Goal: Information Seeking & Learning: Find specific fact

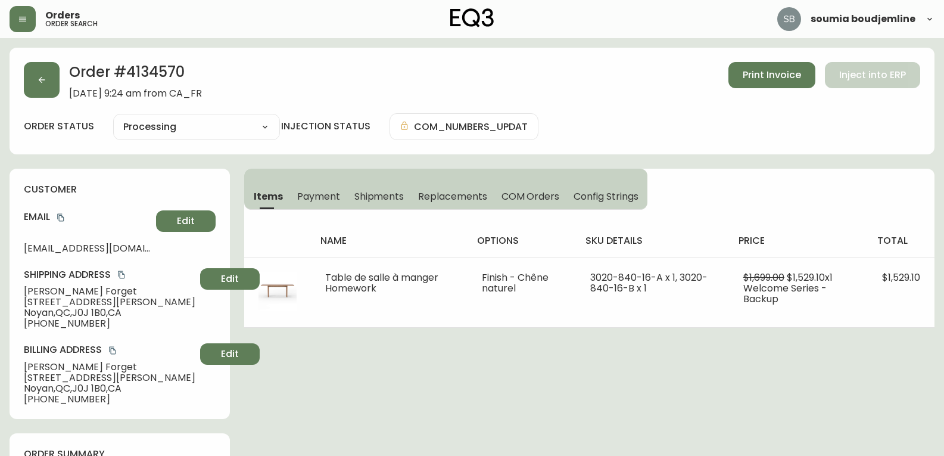
select select "PROCESSING"
click at [39, 75] on icon "button" at bounding box center [42, 80] width 10 height 10
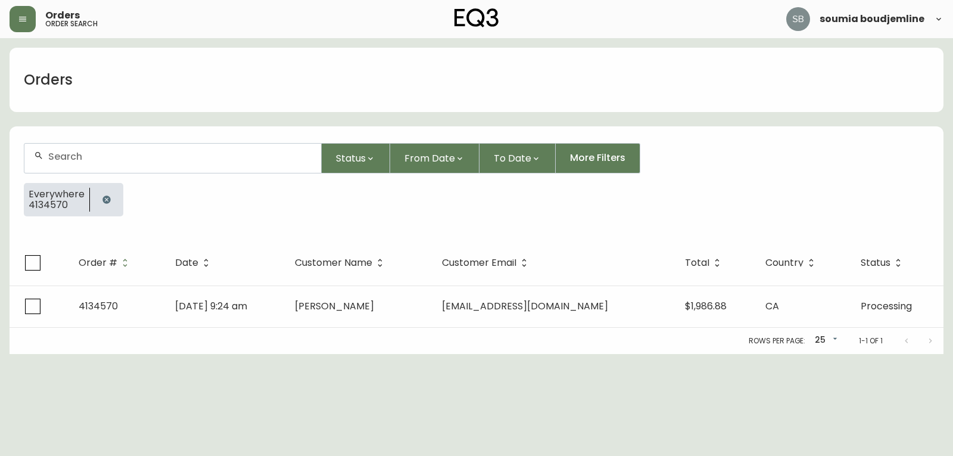
click at [74, 157] on input "text" at bounding box center [179, 156] width 263 height 11
type input "BENHIMA"
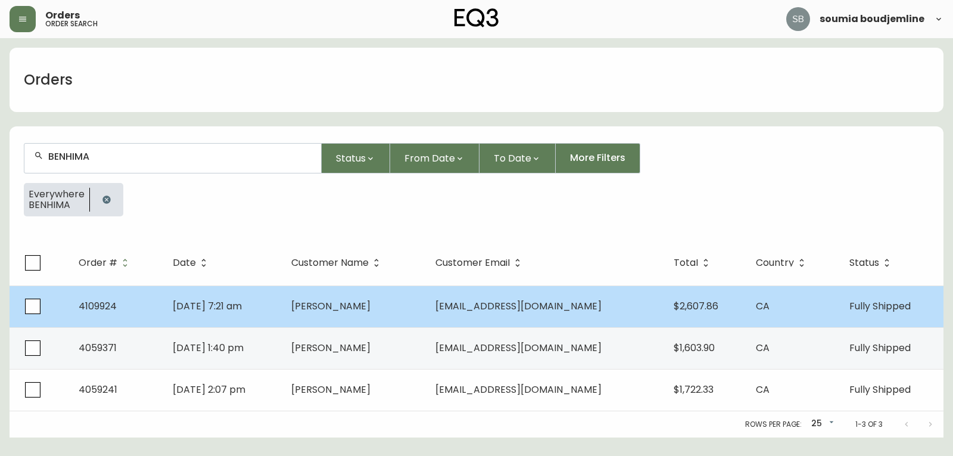
click at [371, 306] on span "Sakina Benhima" at bounding box center [330, 306] width 79 height 14
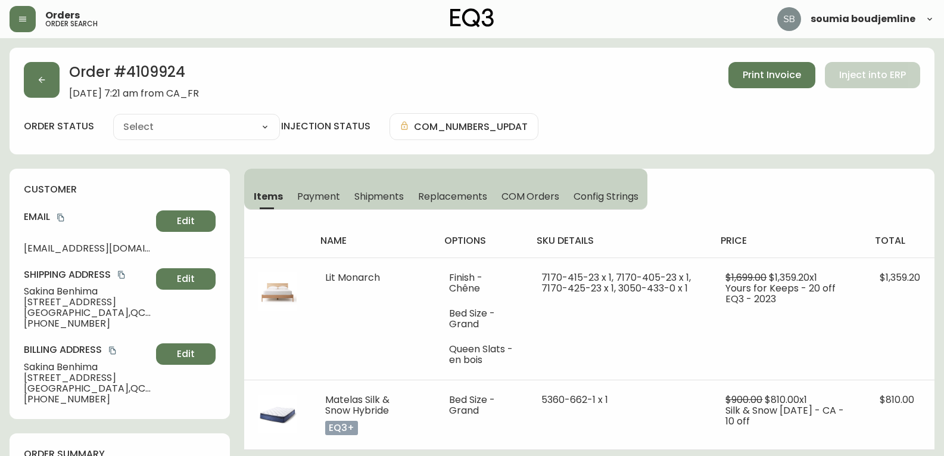
type input "Fully Shipped"
select select "FULLY_SHIPPED"
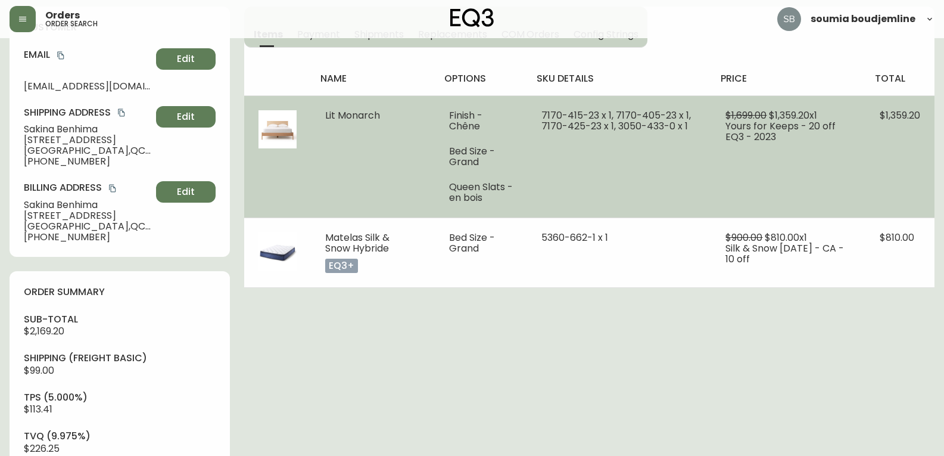
scroll to position [60, 0]
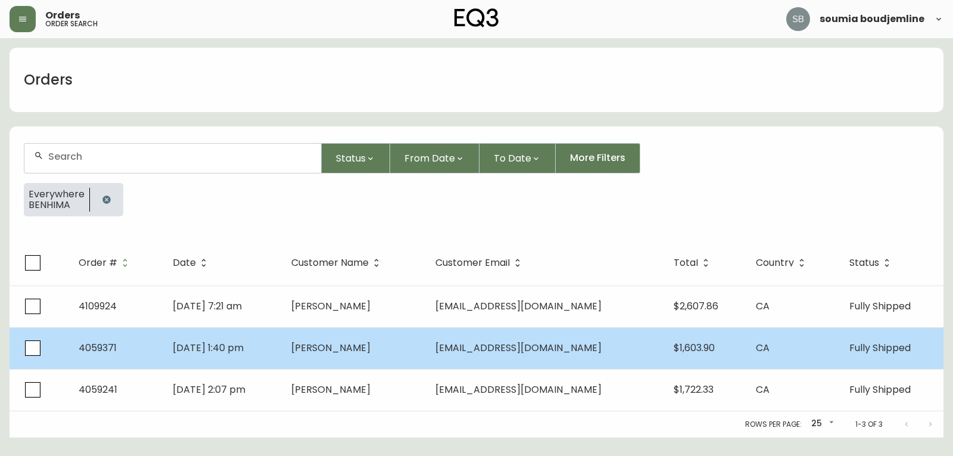
click at [207, 356] on td "Apr 06 2021, 1:40 pm" at bounding box center [222, 348] width 118 height 42
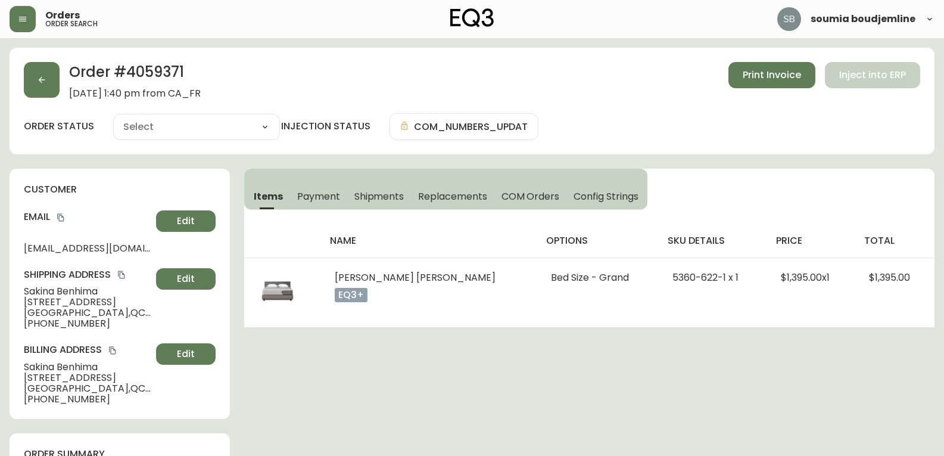
type input "Fully Shipped"
select select "FULLY_SHIPPED"
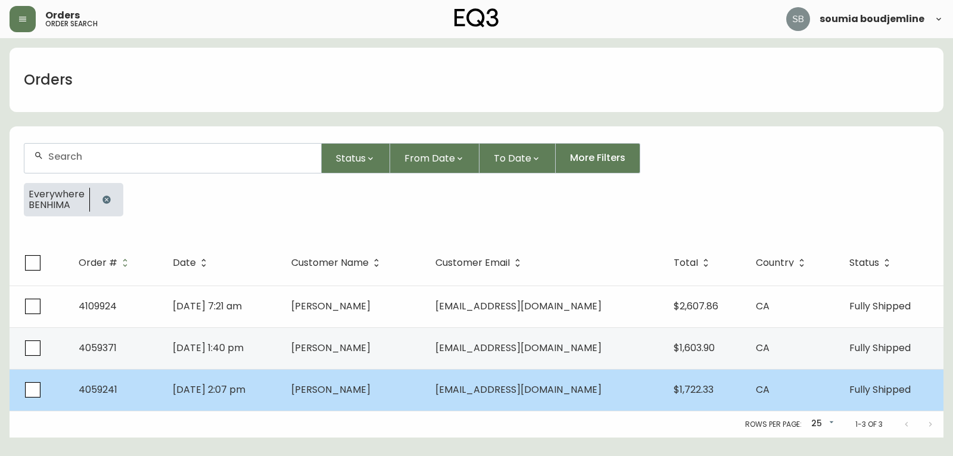
click at [224, 395] on span "Apr 04 2021, 2:07 pm" at bounding box center [209, 389] width 73 height 14
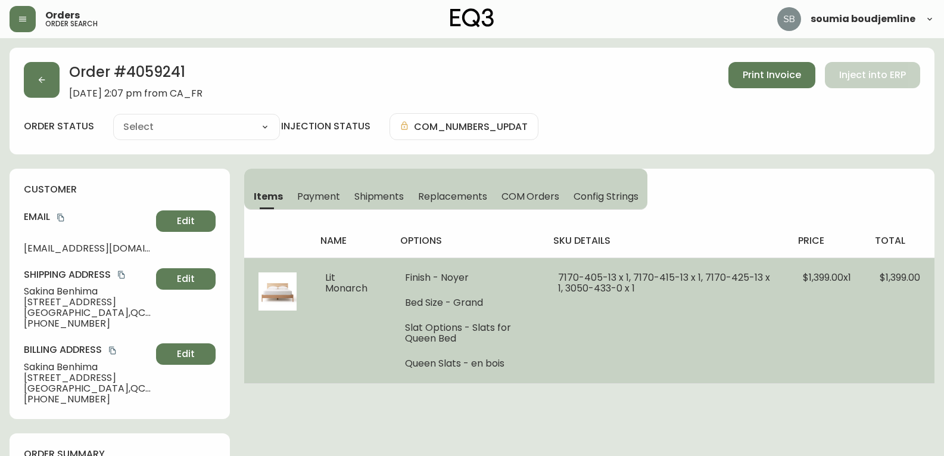
type input "Fully Shipped"
select select "FULLY_SHIPPED"
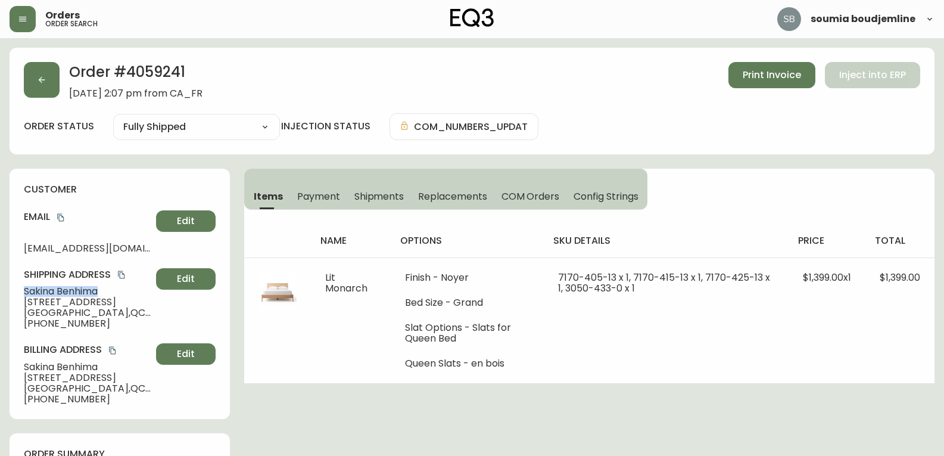
drag, startPoint x: 108, startPoint y: 288, endPoint x: 0, endPoint y: 290, distance: 107.8
copy span "Sakina Benhima"
drag, startPoint x: 130, startPoint y: 244, endPoint x: 1, endPoint y: 245, distance: 129.3
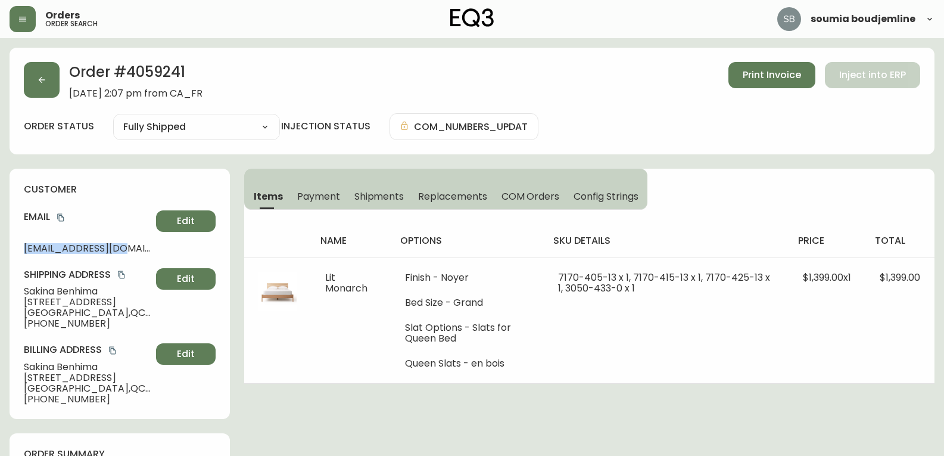
copy span "1234tbsl@gmail.com"
drag, startPoint x: 97, startPoint y: 320, endPoint x: 6, endPoint y: 325, distance: 91.3
copy span "+15142421050"
drag, startPoint x: 186, startPoint y: 67, endPoint x: 128, endPoint y: 71, distance: 58.5
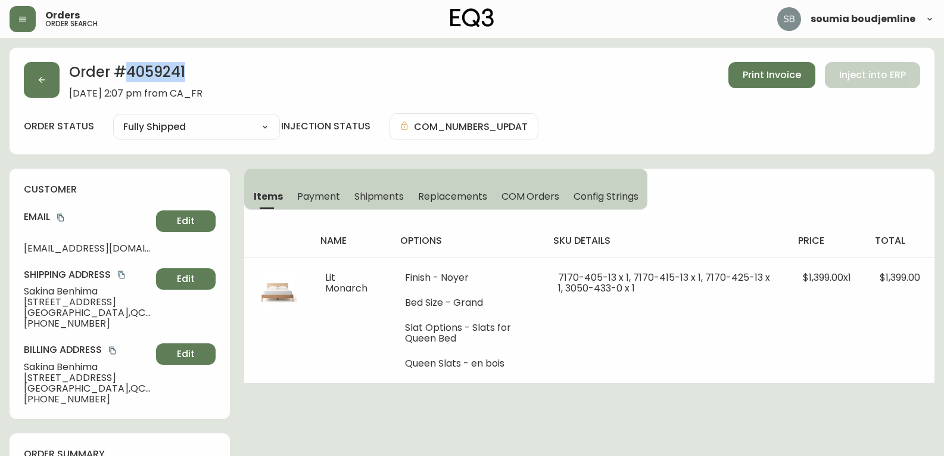
click at [128, 71] on h2 "Order # 4059241" at bounding box center [135, 75] width 133 height 26
copy h2 "4059241"
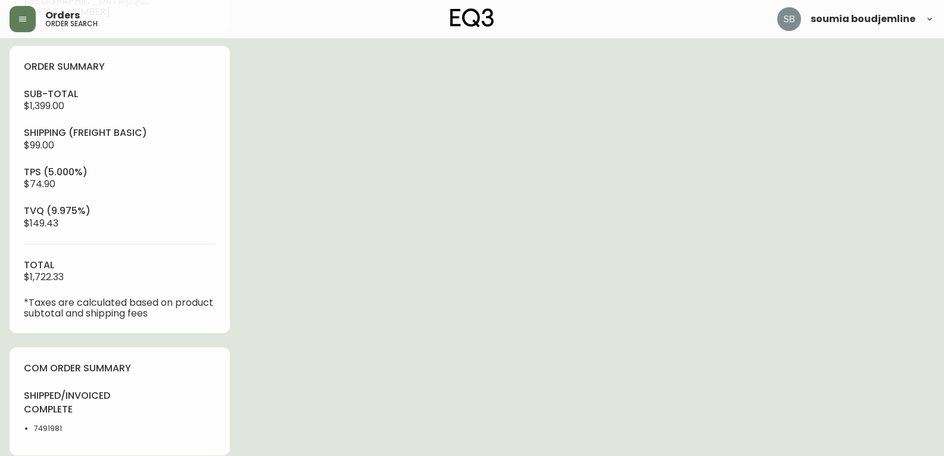
scroll to position [417, 0]
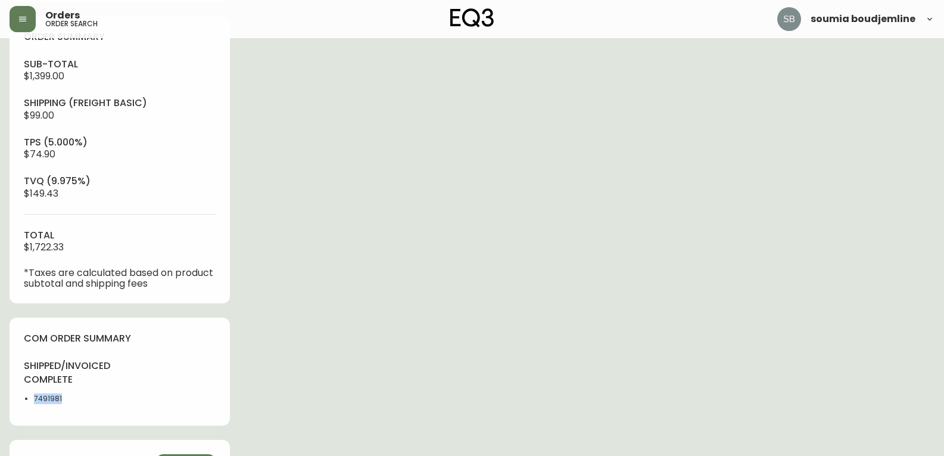
drag, startPoint x: 74, startPoint y: 396, endPoint x: 24, endPoint y: 402, distance: 50.5
click at [24, 402] on ul "7491981" at bounding box center [68, 398] width 89 height 11
copy li "7491981"
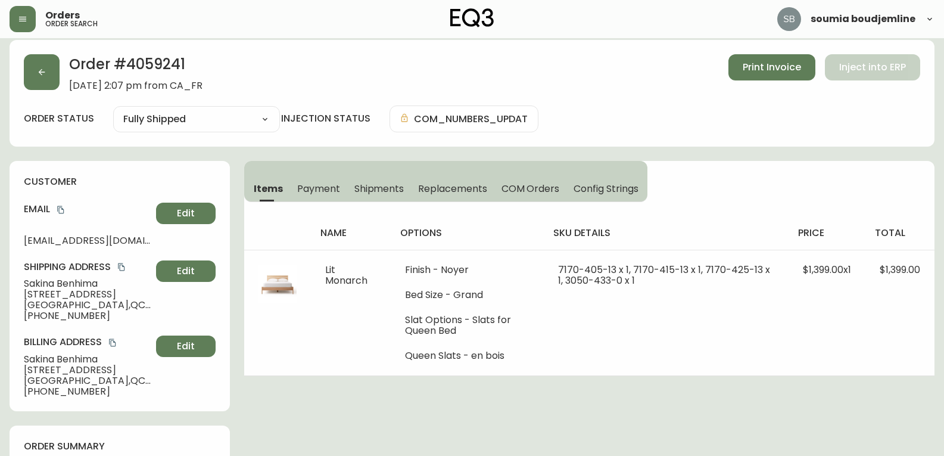
scroll to position [0, 0]
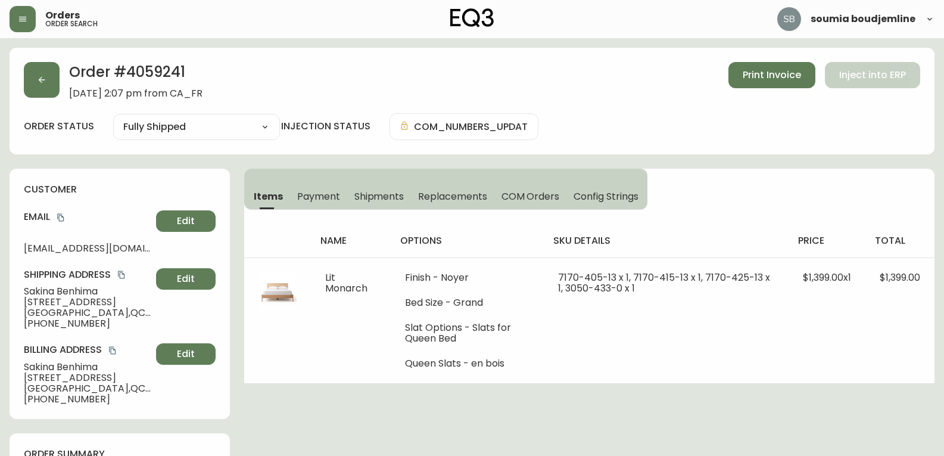
click at [368, 197] on span "Shipments" at bounding box center [379, 196] width 50 height 13
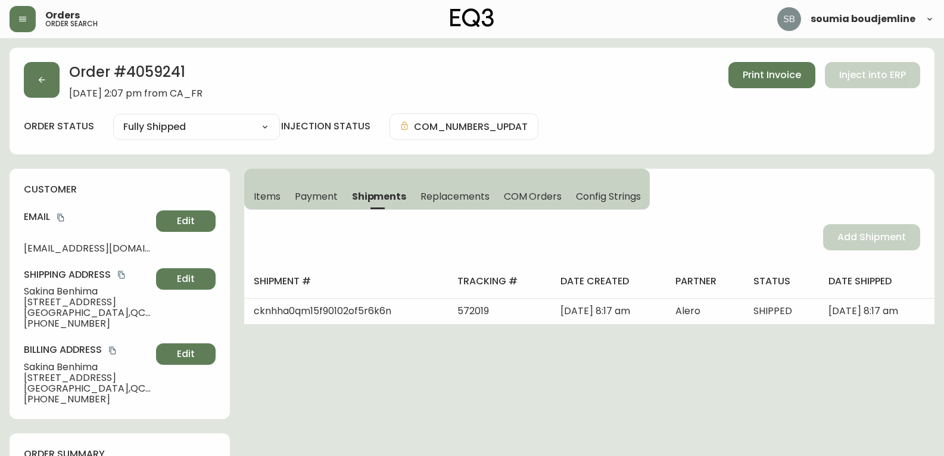
click at [270, 197] on span "Items" at bounding box center [267, 196] width 27 height 13
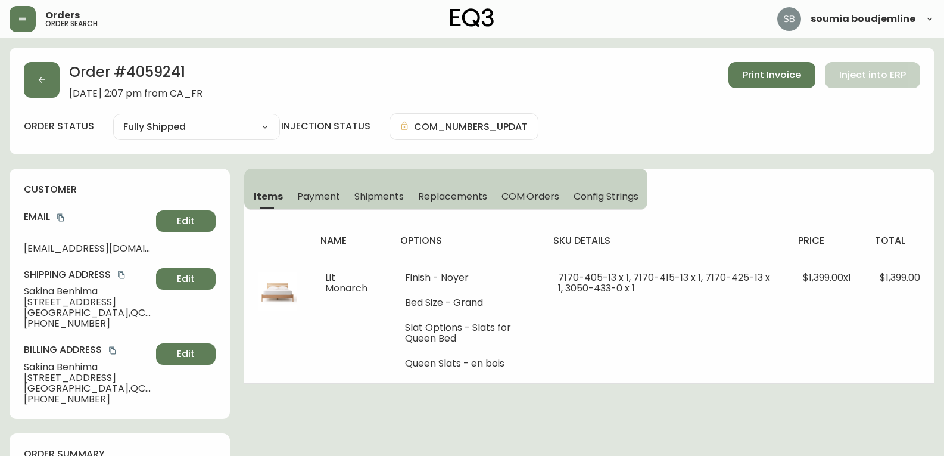
drag, startPoint x: 35, startPoint y: 303, endPoint x: 41, endPoint y: 303, distance: 6.6
click at [35, 303] on span "5264 Waverly Street" at bounding box center [87, 302] width 127 height 11
drag, startPoint x: 18, startPoint y: 351, endPoint x: 31, endPoint y: 340, distance: 17.3
click at [27, 344] on div "customer Email 1234tbsl@gmail.com Edit Shipping Address Sakina Benhima 5264 Wav…" at bounding box center [120, 294] width 220 height 250
click at [45, 81] on icon "button" at bounding box center [42, 80] width 10 height 10
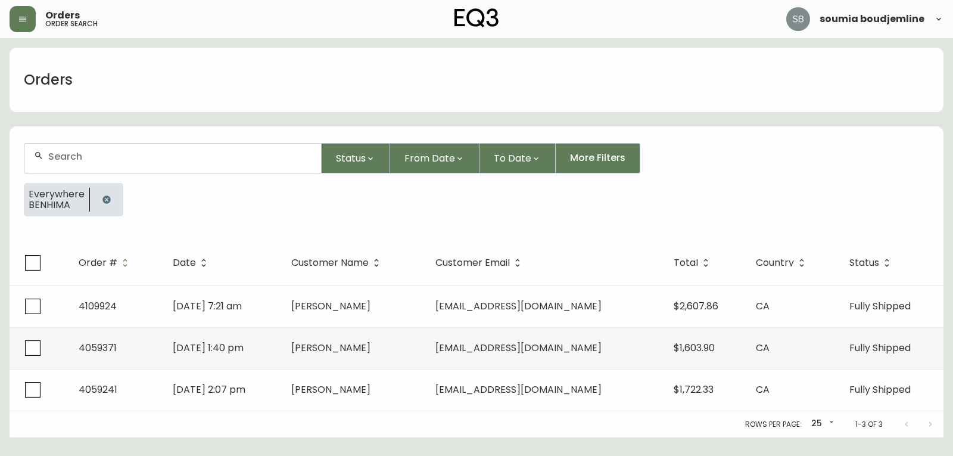
click at [77, 151] on input "text" at bounding box center [179, 156] width 263 height 11
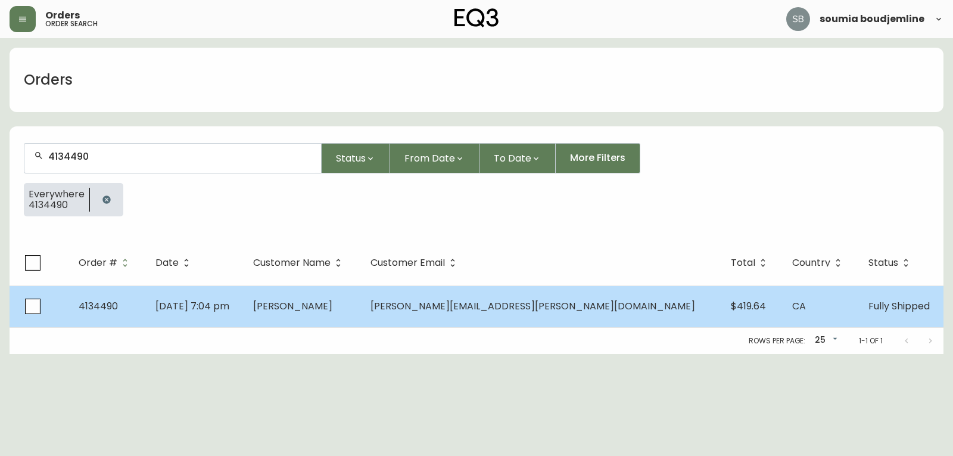
type input "4134490"
click at [332, 310] on span "Samuel Ricard" at bounding box center [292, 306] width 79 height 14
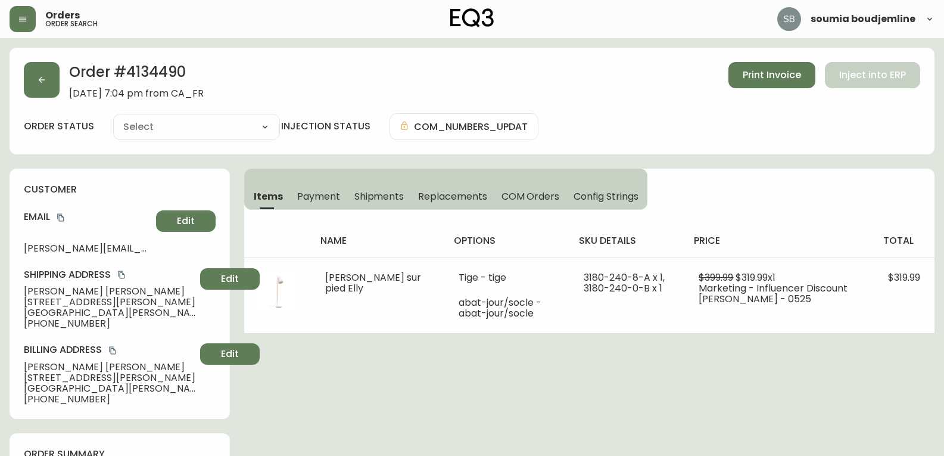
type input "Fully Shipped"
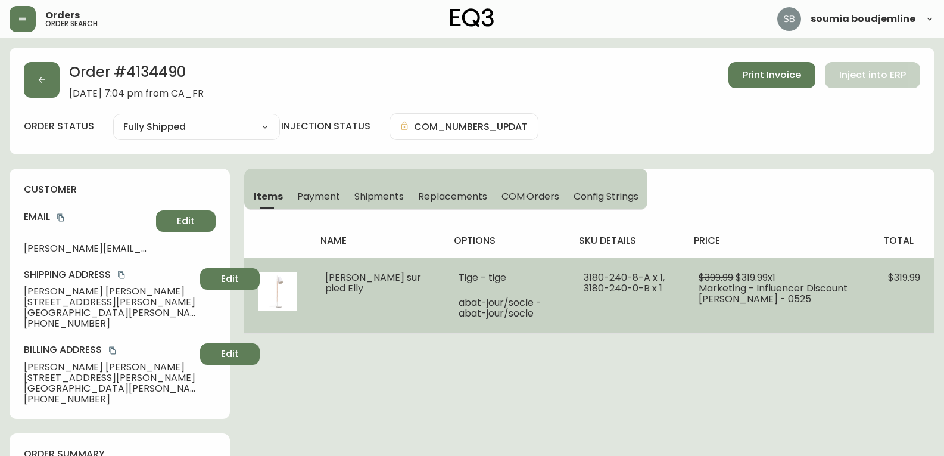
select select "FULLY_SHIPPED"
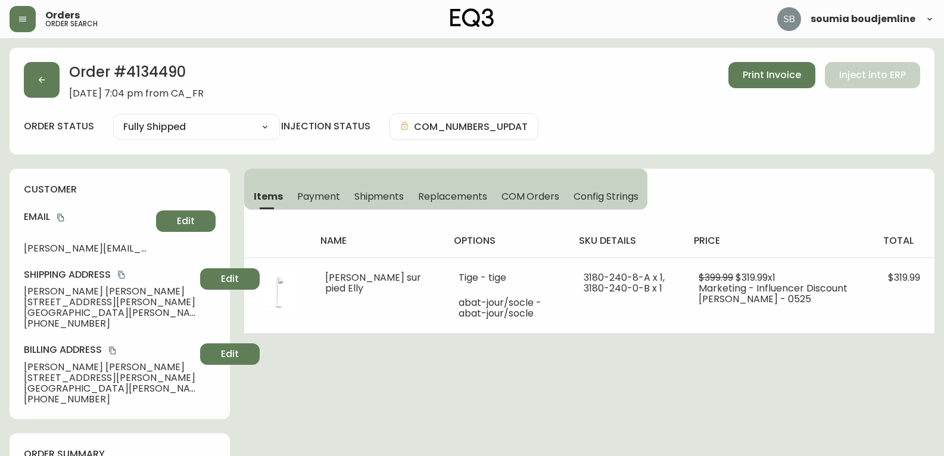
click at [65, 381] on span "[STREET_ADDRESS][PERSON_NAME]" at bounding box center [110, 377] width 172 height 11
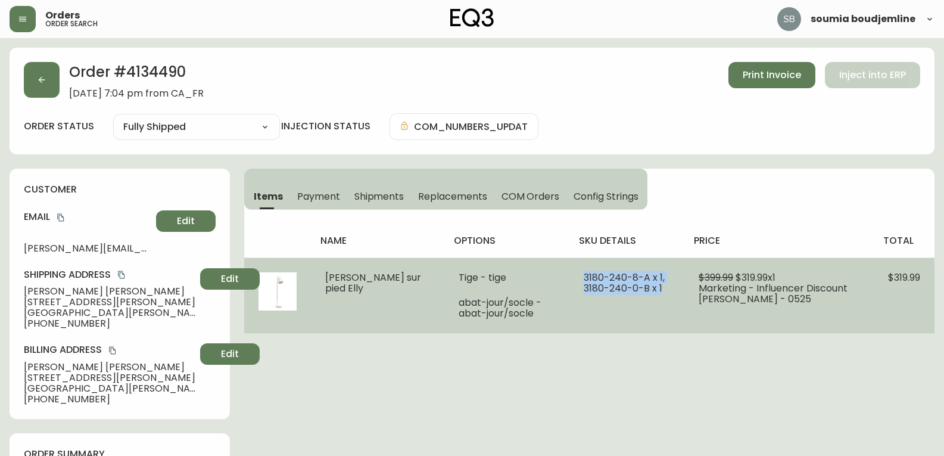
drag, startPoint x: 643, startPoint y: 288, endPoint x: 552, endPoint y: 278, distance: 91.0
click at [569, 278] on td "3180-240-8-A x 1, 3180-240-0-B x 1" at bounding box center [626, 295] width 115 height 76
copy span "3180-240-8-A x 1, 3180-240-0-B x 1"
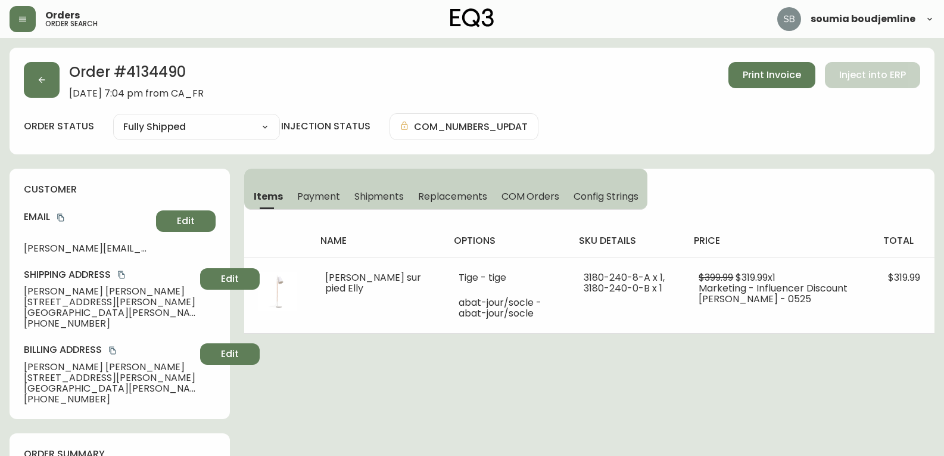
select select "FULLY_SHIPPED"
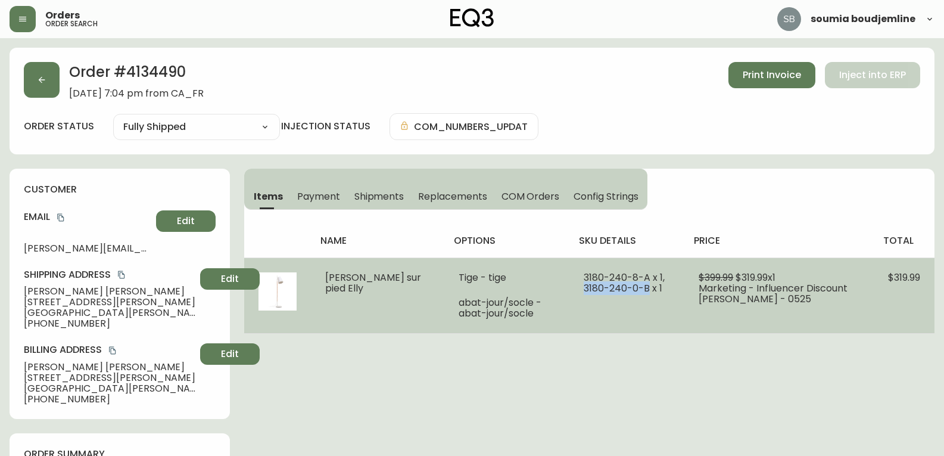
click at [622, 291] on span "3180-240-8-A x 1, 3180-240-0-B x 1" at bounding box center [624, 282] width 81 height 24
drag, startPoint x: 622, startPoint y: 290, endPoint x: 550, endPoint y: 291, distance: 72.7
click at [569, 291] on td "3180-240-8-A x 1, 3180-240-0-B x 1" at bounding box center [626, 295] width 115 height 76
copy span "3180-240-0-B"
